Goal: Information Seeking & Learning: Learn about a topic

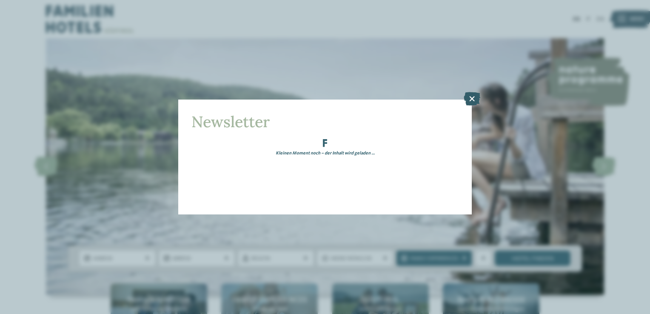
click at [475, 100] on div "Newsletter Kleinen Moment noch – der Inhalt wird geladen …" at bounding box center [325, 157] width 650 height 314
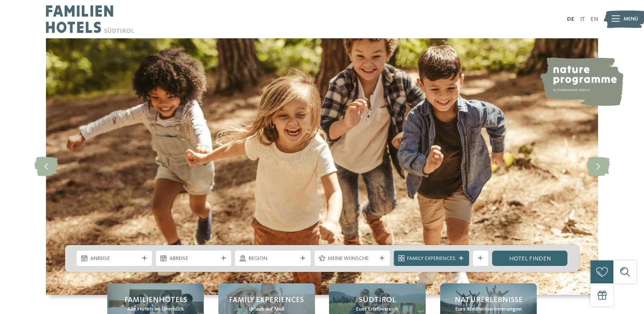
click at [580, 21] on link "IT" at bounding box center [581, 19] width 5 height 6
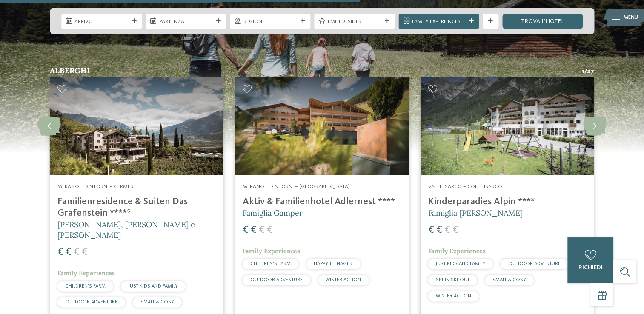
scroll to position [1977, 0]
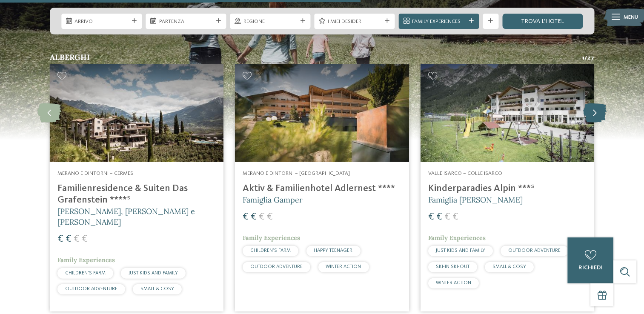
click at [587, 103] on icon at bounding box center [594, 112] width 23 height 19
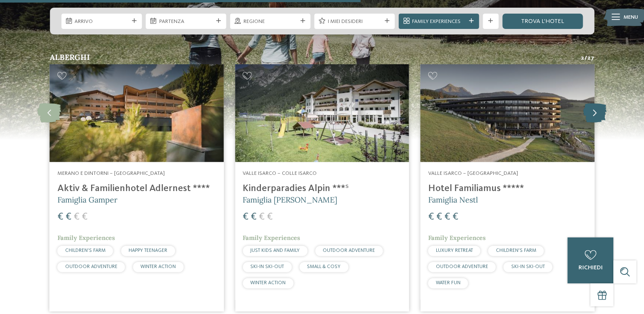
click at [586, 103] on icon at bounding box center [594, 112] width 23 height 19
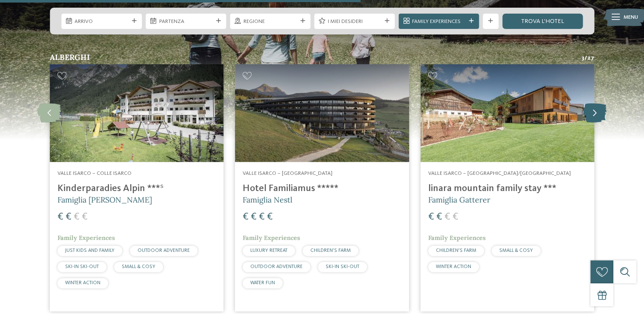
click at [586, 103] on icon at bounding box center [594, 112] width 23 height 19
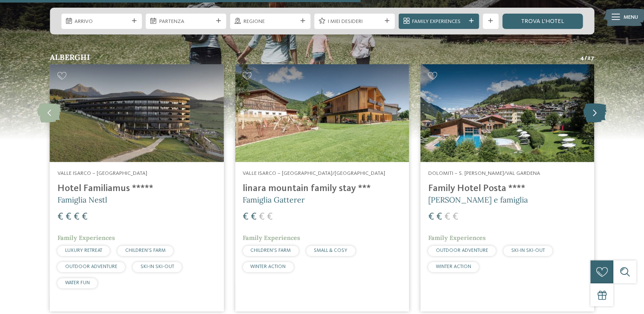
click at [586, 103] on icon at bounding box center [594, 112] width 23 height 19
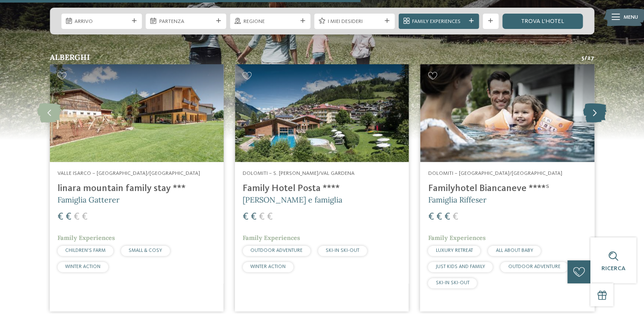
click at [585, 103] on icon at bounding box center [594, 112] width 23 height 19
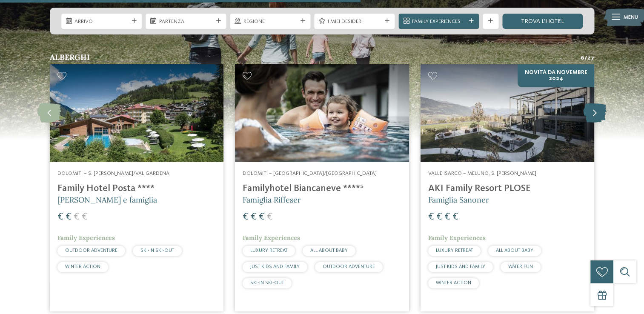
click at [589, 103] on icon at bounding box center [594, 112] width 23 height 19
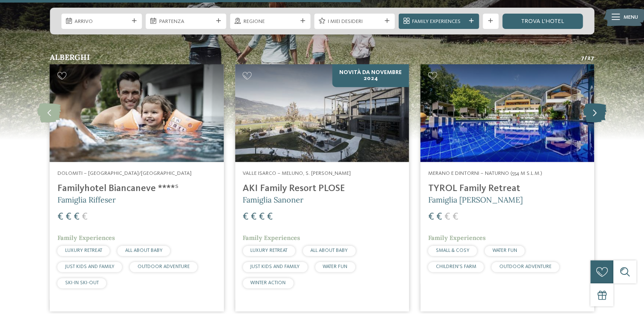
click at [589, 103] on icon at bounding box center [594, 112] width 23 height 19
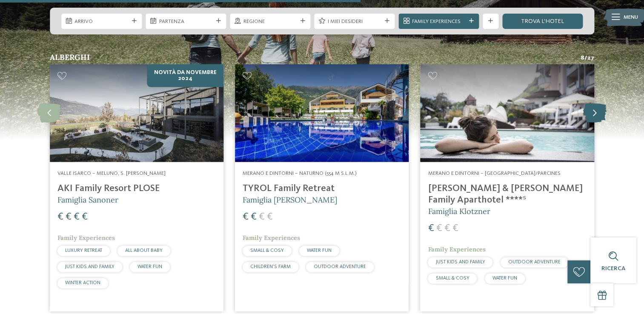
click at [589, 103] on icon at bounding box center [594, 112] width 23 height 19
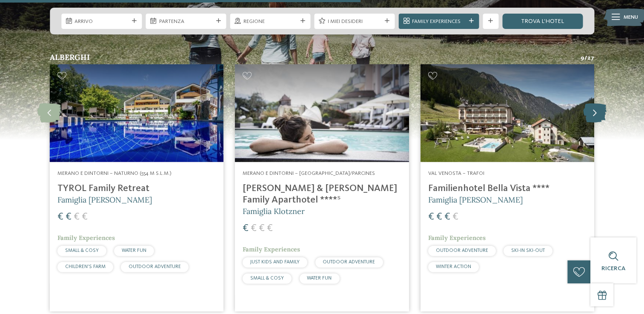
click at [589, 103] on icon at bounding box center [594, 112] width 23 height 19
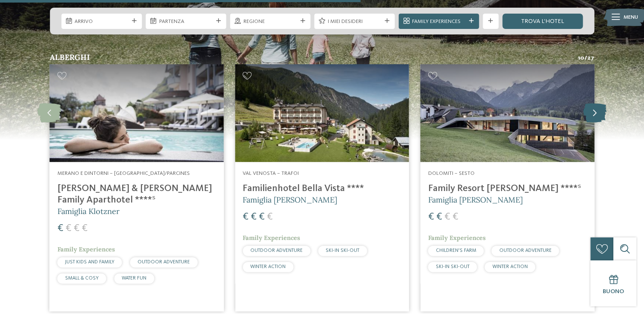
click at [587, 103] on icon at bounding box center [594, 112] width 23 height 19
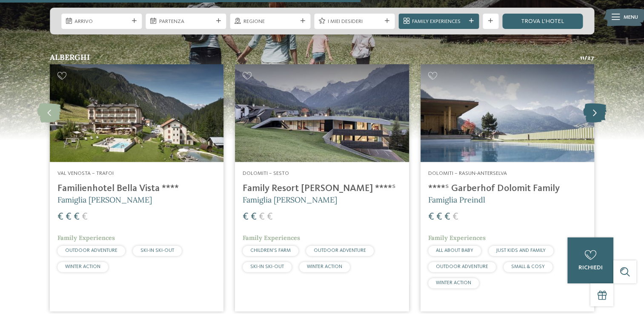
click at [593, 103] on icon at bounding box center [594, 112] width 23 height 19
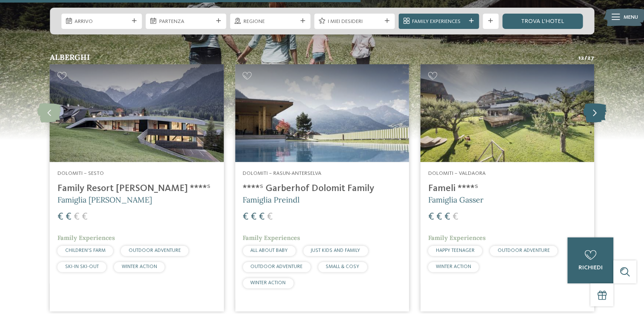
click at [593, 103] on icon at bounding box center [594, 112] width 23 height 19
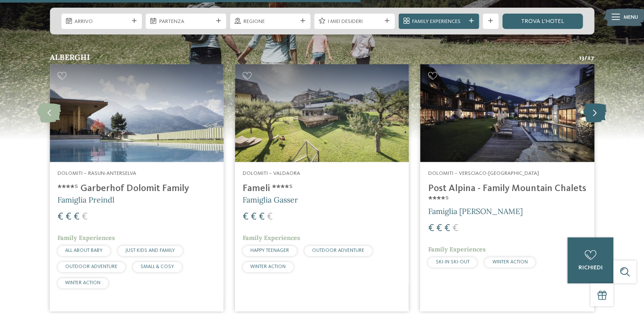
click at [593, 103] on icon at bounding box center [594, 112] width 23 height 19
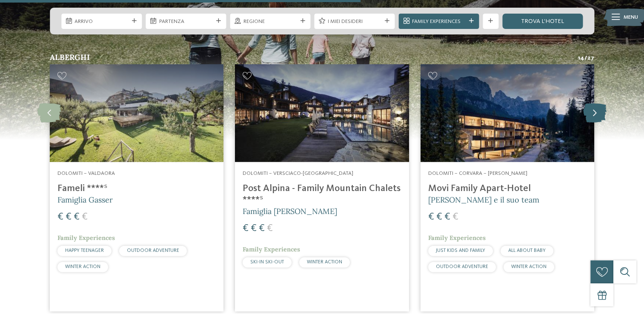
click at [593, 103] on icon at bounding box center [594, 112] width 23 height 19
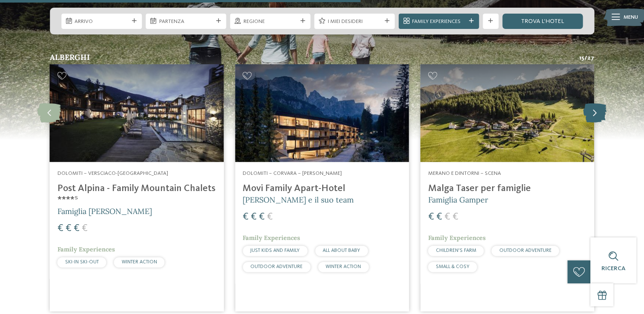
click at [590, 103] on icon at bounding box center [594, 112] width 23 height 19
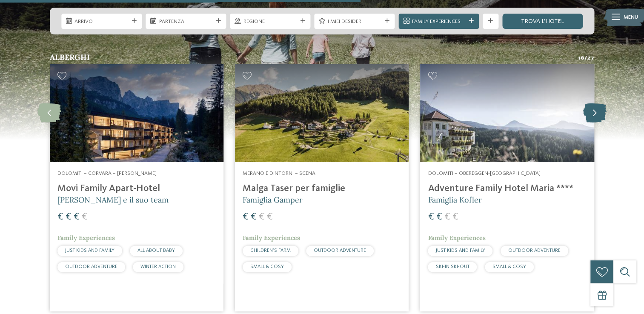
click at [590, 103] on icon at bounding box center [594, 112] width 23 height 19
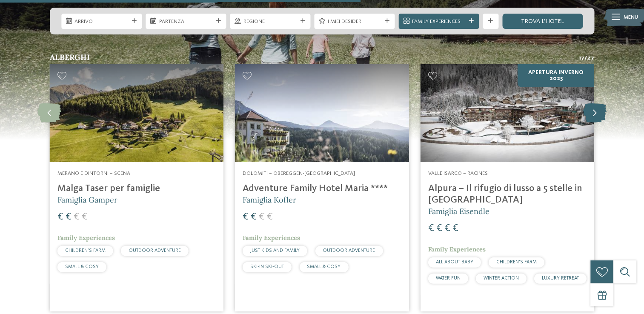
click at [590, 103] on icon at bounding box center [594, 112] width 23 height 19
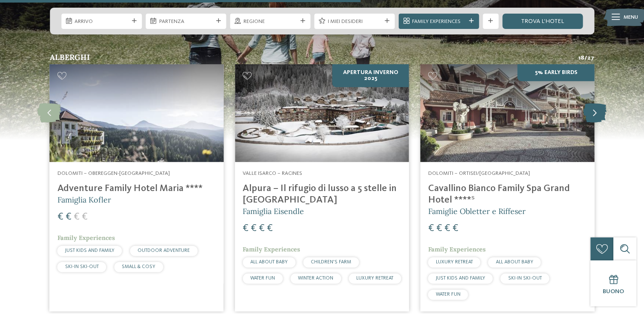
click at [590, 103] on icon at bounding box center [594, 112] width 23 height 19
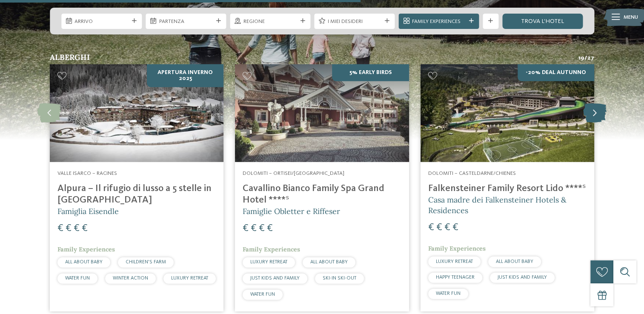
click at [590, 103] on icon at bounding box center [594, 112] width 23 height 19
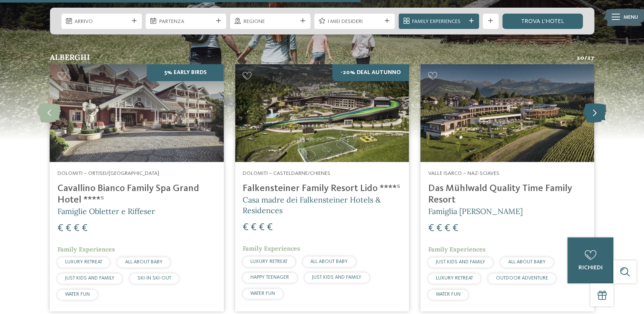
click at [589, 103] on icon at bounding box center [594, 112] width 23 height 19
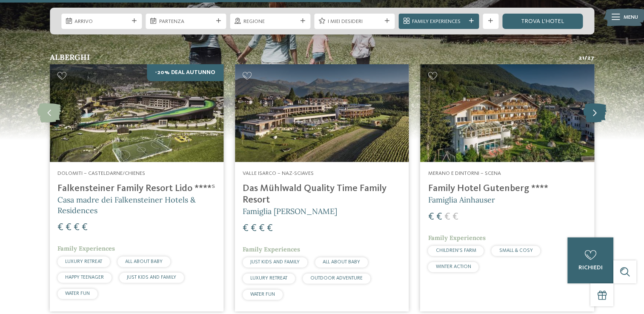
click at [589, 103] on icon at bounding box center [594, 112] width 23 height 19
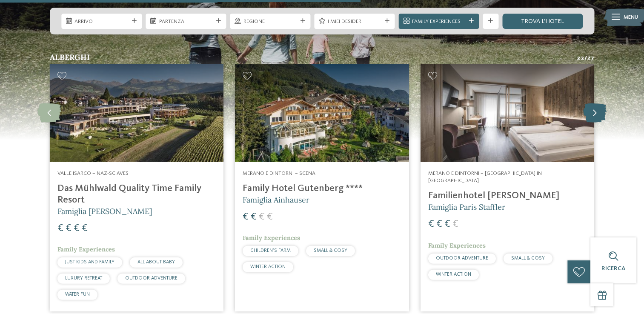
click at [588, 103] on icon at bounding box center [594, 112] width 23 height 19
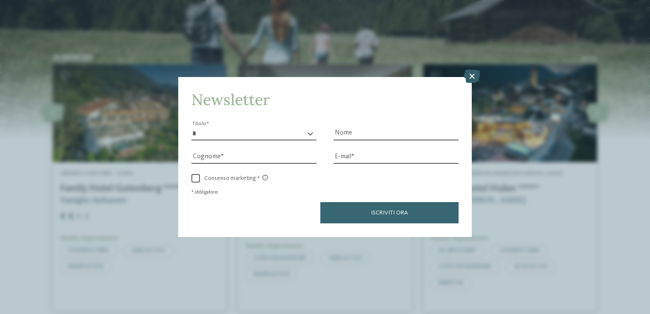
click at [468, 81] on icon at bounding box center [472, 77] width 17 height 14
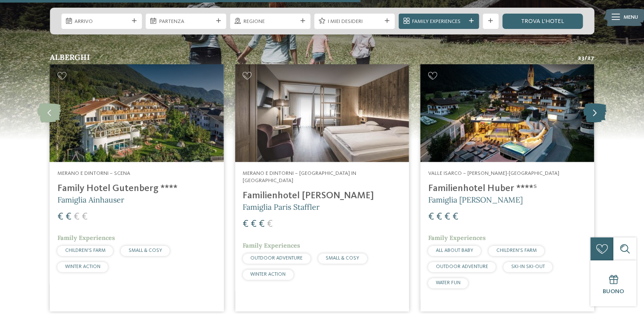
click at [598, 103] on icon at bounding box center [594, 112] width 23 height 19
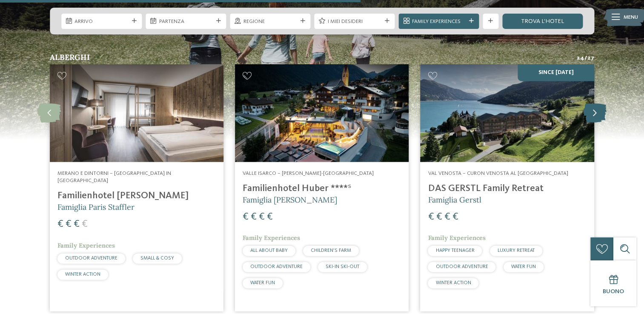
click at [599, 103] on icon at bounding box center [594, 112] width 23 height 19
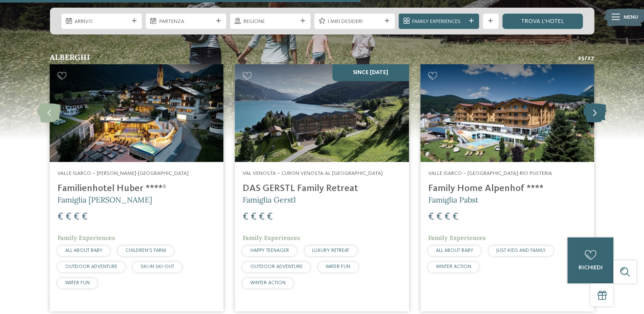
click at [599, 103] on icon at bounding box center [594, 112] width 23 height 19
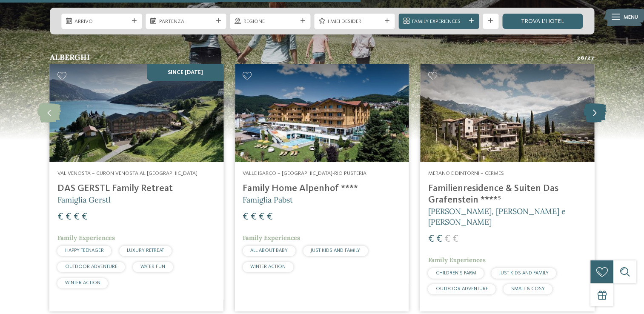
click at [599, 103] on icon at bounding box center [594, 112] width 23 height 19
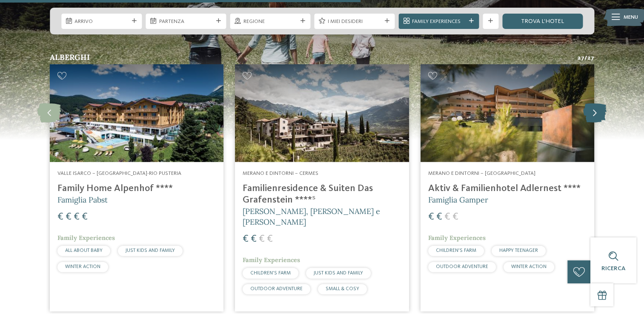
click at [599, 103] on icon at bounding box center [594, 112] width 23 height 19
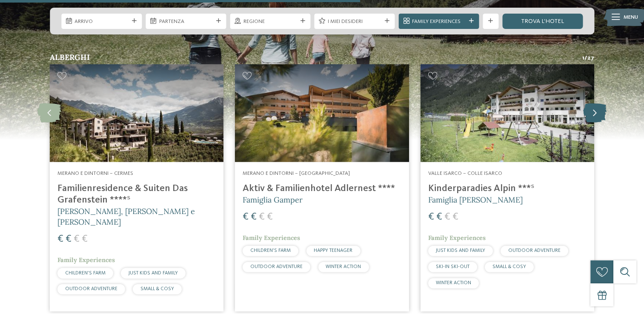
click at [596, 103] on icon at bounding box center [594, 112] width 23 height 19
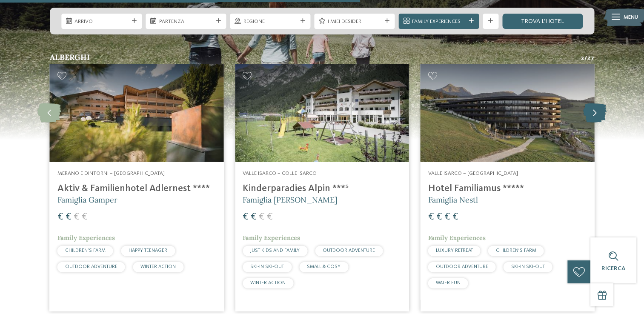
click at [596, 103] on icon at bounding box center [594, 112] width 23 height 19
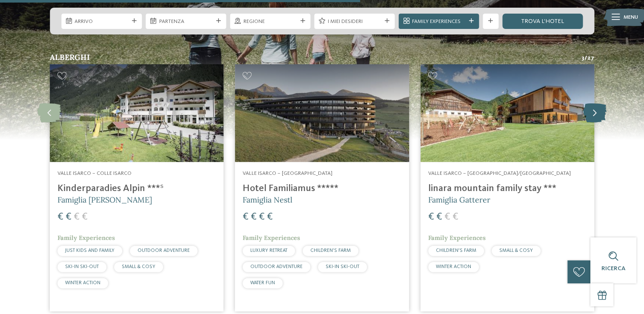
click at [596, 103] on icon at bounding box center [594, 112] width 23 height 19
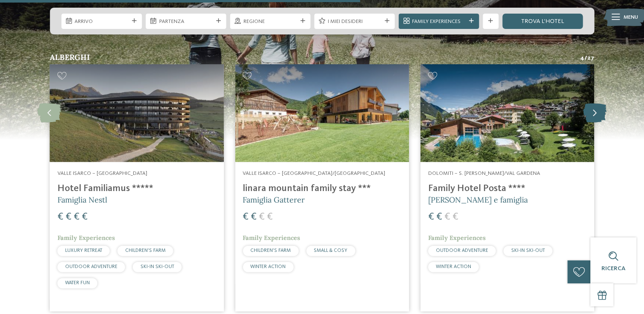
click at [596, 103] on icon at bounding box center [594, 112] width 23 height 19
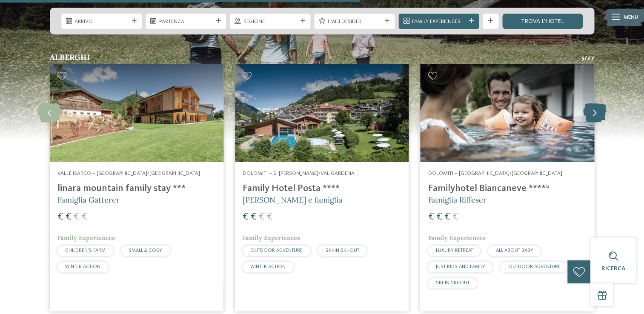
click at [596, 103] on icon at bounding box center [594, 112] width 23 height 19
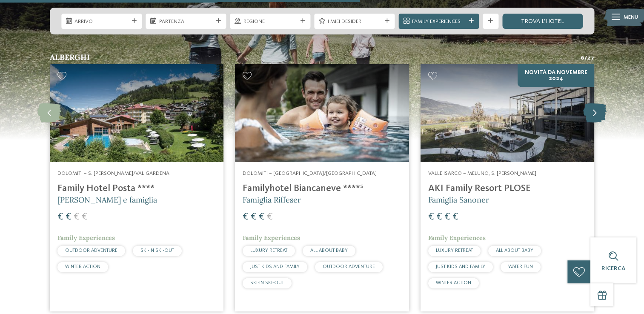
click at [596, 103] on icon at bounding box center [594, 112] width 23 height 19
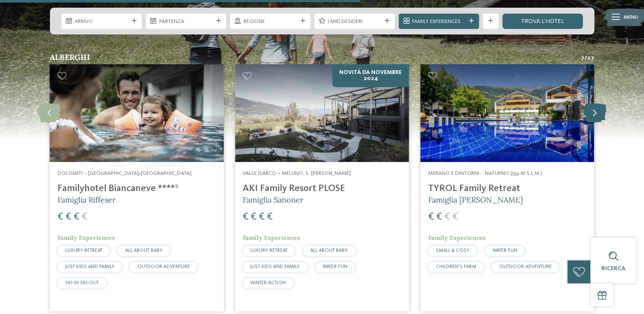
click at [596, 103] on icon at bounding box center [594, 112] width 23 height 19
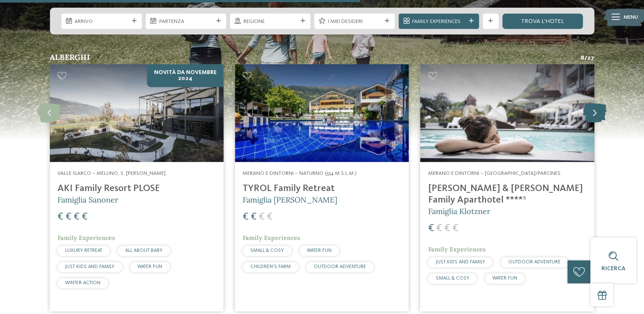
click at [596, 103] on icon at bounding box center [594, 112] width 23 height 19
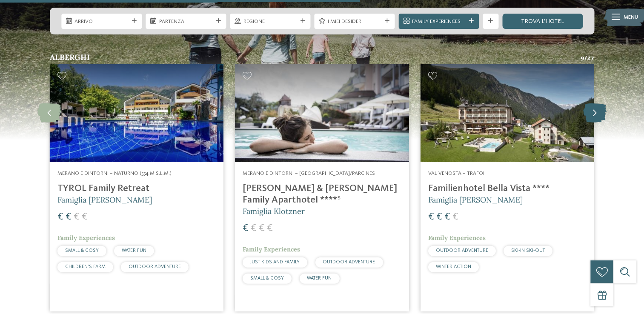
click at [596, 103] on icon at bounding box center [594, 112] width 23 height 19
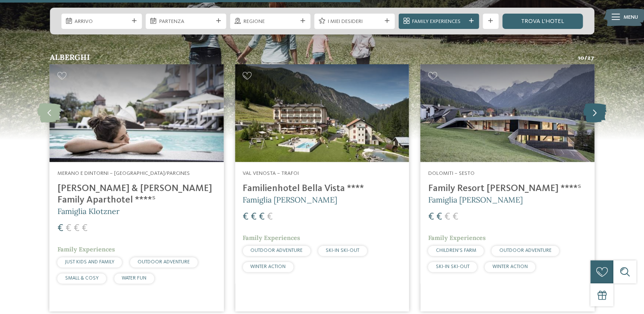
click at [596, 103] on icon at bounding box center [594, 112] width 23 height 19
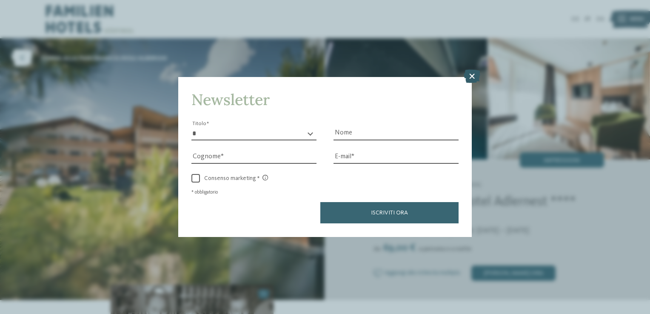
click at [474, 79] on icon at bounding box center [472, 77] width 17 height 14
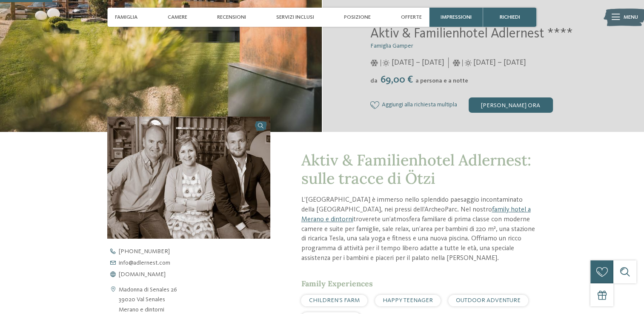
scroll to position [213, 0]
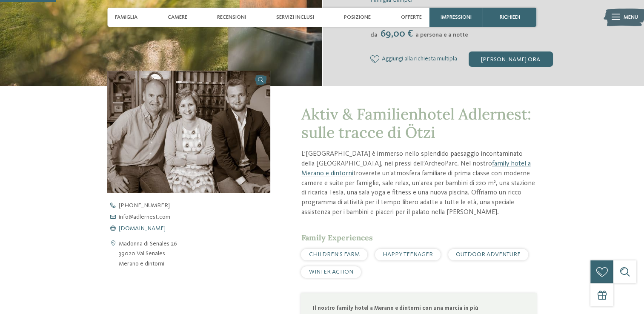
click at [151, 226] on span "www.adlernest.com" at bounding box center [142, 228] width 47 height 6
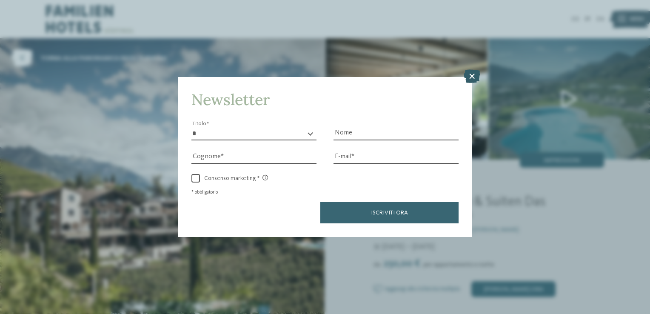
click at [472, 76] on icon at bounding box center [472, 77] width 17 height 14
click at [468, 77] on img at bounding box center [406, 98] width 162 height 121
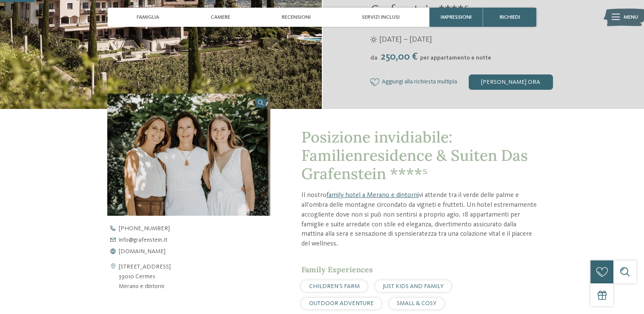
scroll to position [255, 0]
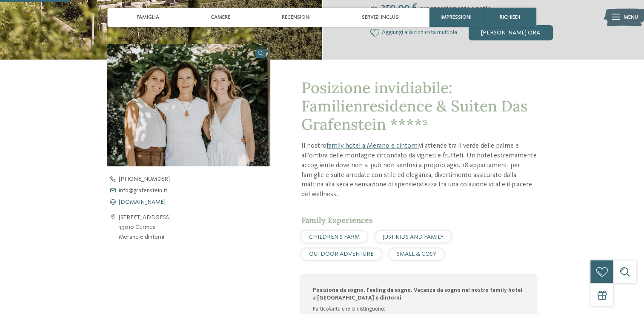
click at [155, 202] on span "www.grafenstein.it" at bounding box center [142, 202] width 47 height 6
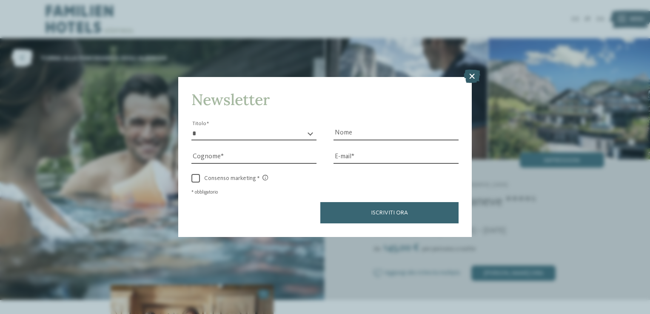
click at [470, 76] on icon at bounding box center [472, 77] width 17 height 14
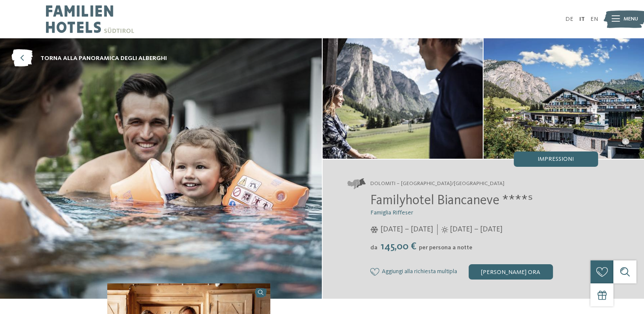
click at [474, 78] on img at bounding box center [402, 98] width 160 height 120
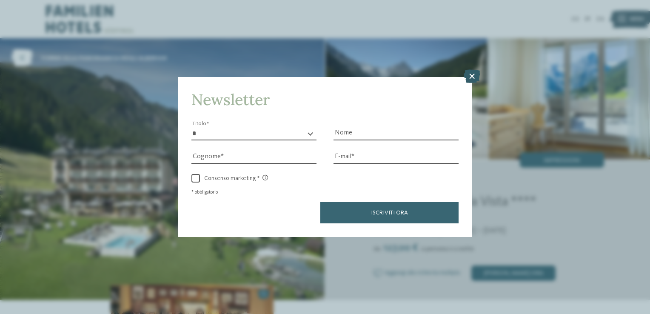
click at [471, 78] on icon at bounding box center [472, 77] width 17 height 14
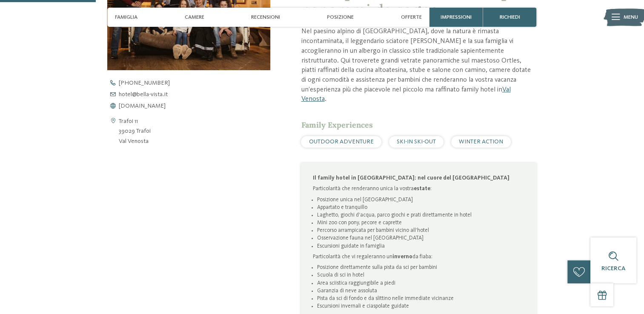
scroll to position [340, 0]
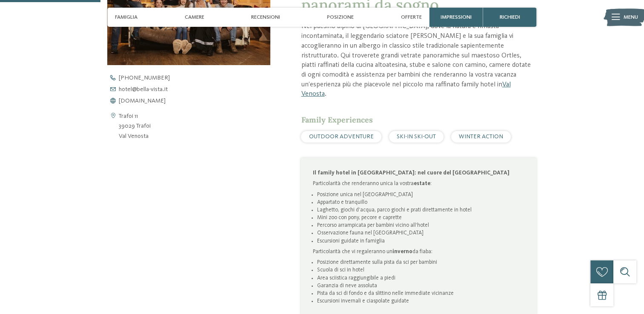
drag, startPoint x: 133, startPoint y: 100, endPoint x: 259, endPoint y: 62, distance: 131.6
click at [133, 100] on span "www.bella-vista.it" at bounding box center [142, 101] width 47 height 6
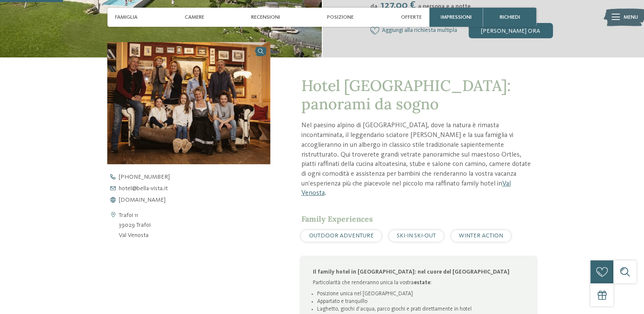
scroll to position [255, 0]
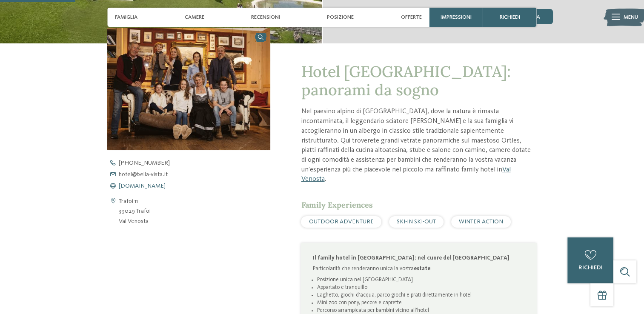
click at [150, 185] on span "www.bella-vista.it" at bounding box center [142, 186] width 47 height 6
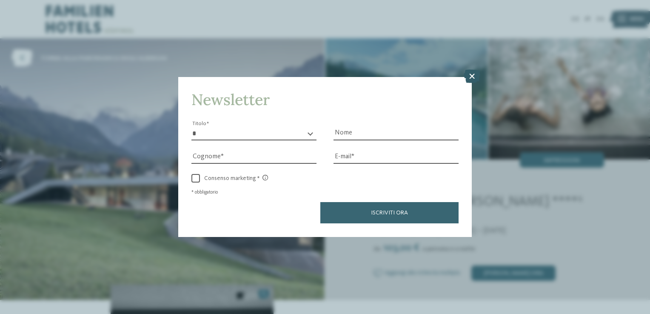
click at [471, 79] on icon at bounding box center [472, 77] width 17 height 14
click at [470, 78] on img at bounding box center [406, 98] width 162 height 121
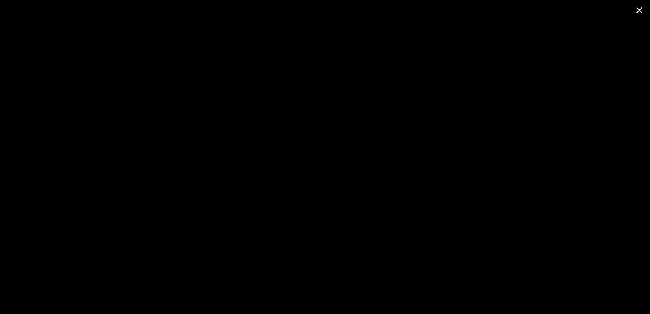
click at [638, 9] on span at bounding box center [639, 10] width 21 height 20
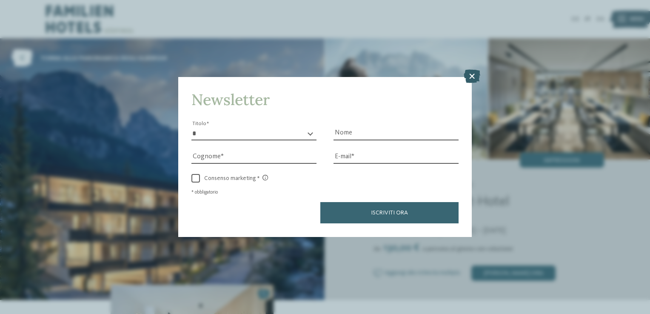
click at [474, 78] on icon at bounding box center [472, 77] width 17 height 14
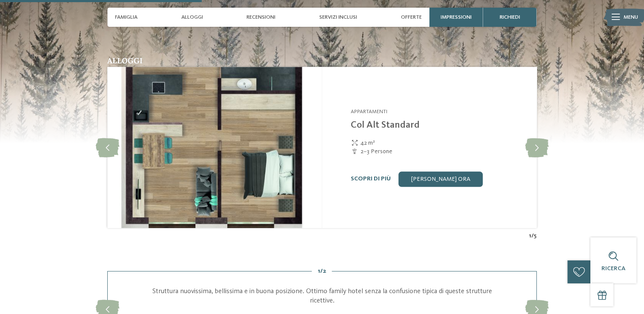
scroll to position [851, 0]
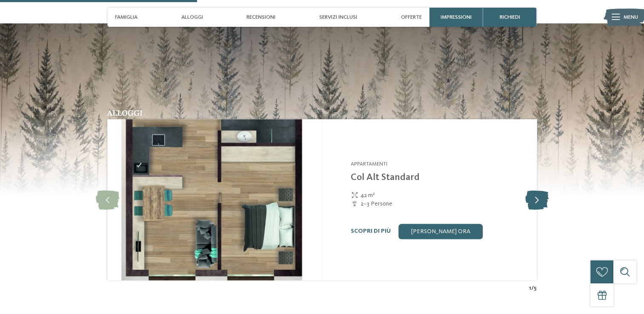
click at [537, 190] on icon at bounding box center [536, 199] width 23 height 19
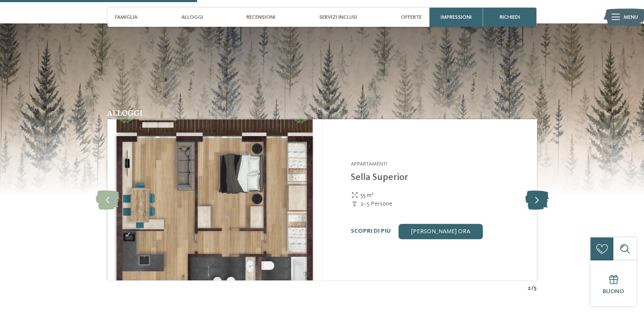
click at [537, 190] on icon at bounding box center [536, 199] width 23 height 19
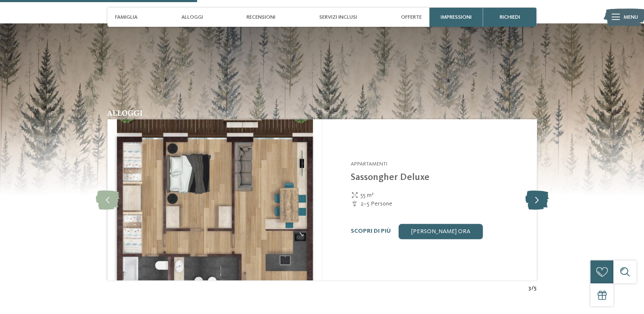
click at [537, 190] on icon at bounding box center [536, 199] width 23 height 19
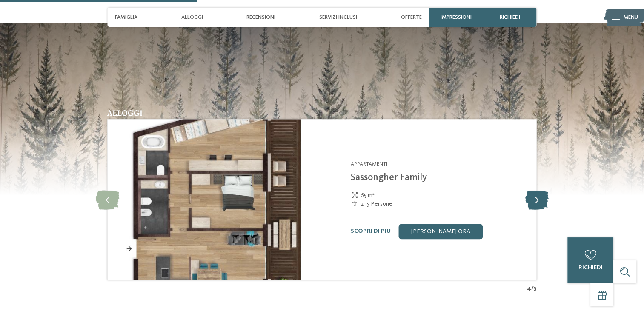
click at [537, 190] on icon at bounding box center [536, 199] width 23 height 19
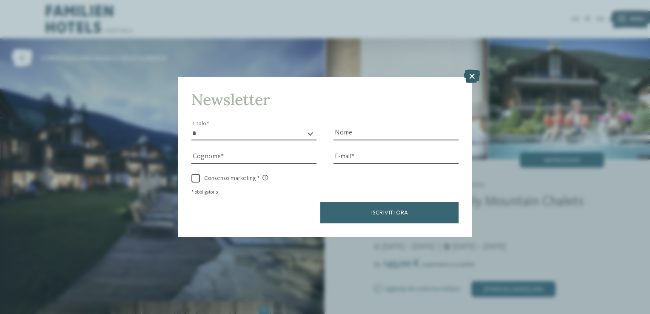
click at [470, 77] on icon at bounding box center [472, 77] width 17 height 14
